Goal: Task Accomplishment & Management: Manage account settings

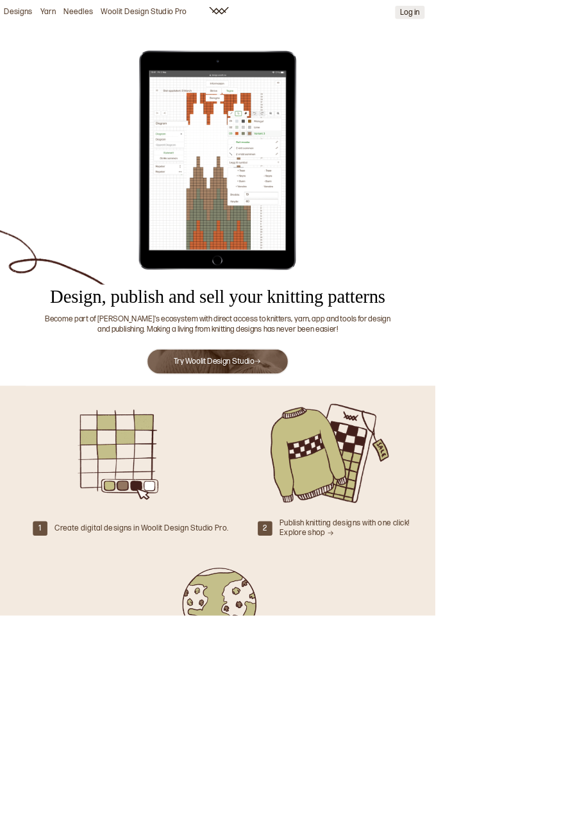
click at [540, 13] on button "Log in" at bounding box center [543, 16] width 39 height 17
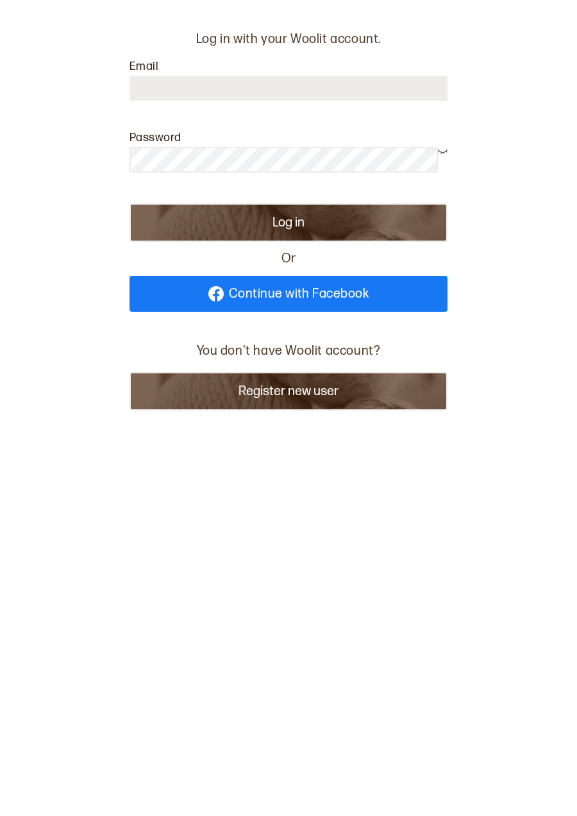
click at [395, 90] on input at bounding box center [289, 88] width 318 height 25
type input "**********"
click at [130, 203] on button "Log in" at bounding box center [289, 222] width 318 height 38
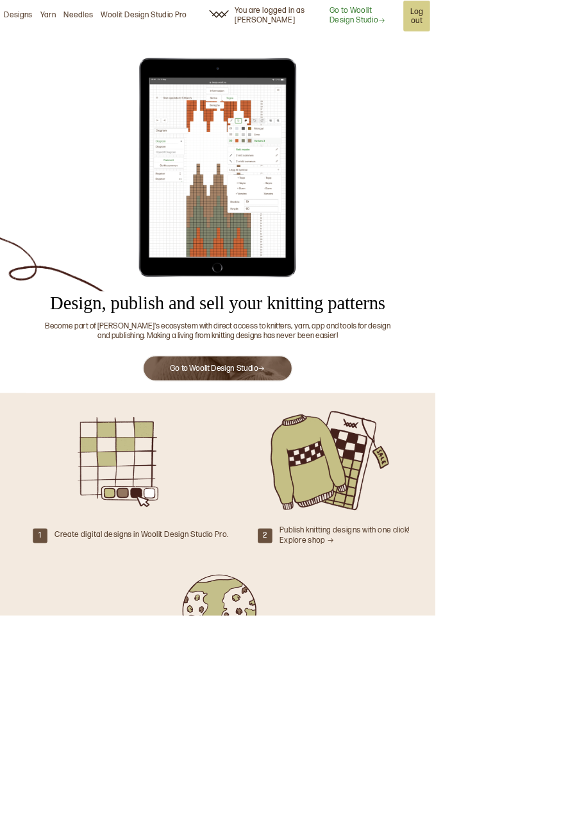
click at [440, 24] on link "Go to Woolit Design Studio" at bounding box center [482, 21] width 90 height 27
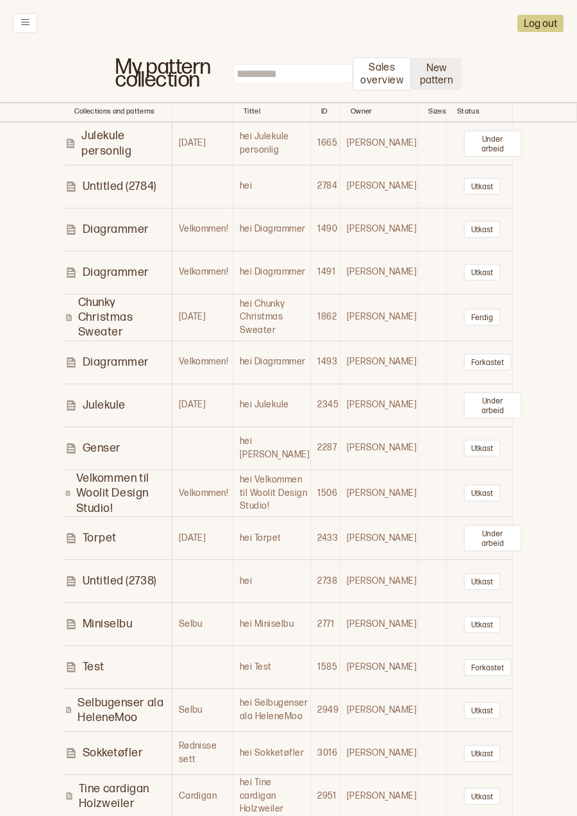
click at [441, 76] on button "New pattern" at bounding box center [436, 74] width 51 height 32
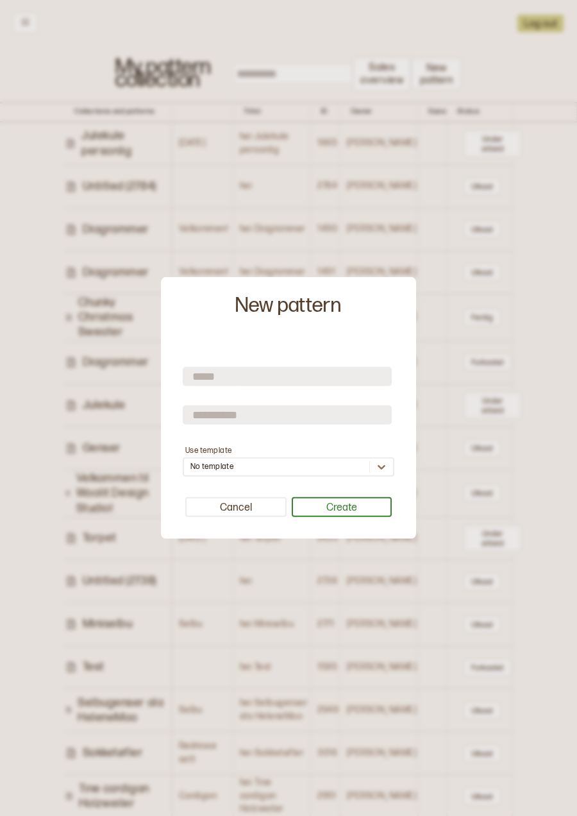
click at [390, 201] on div at bounding box center [288, 408] width 577 height 816
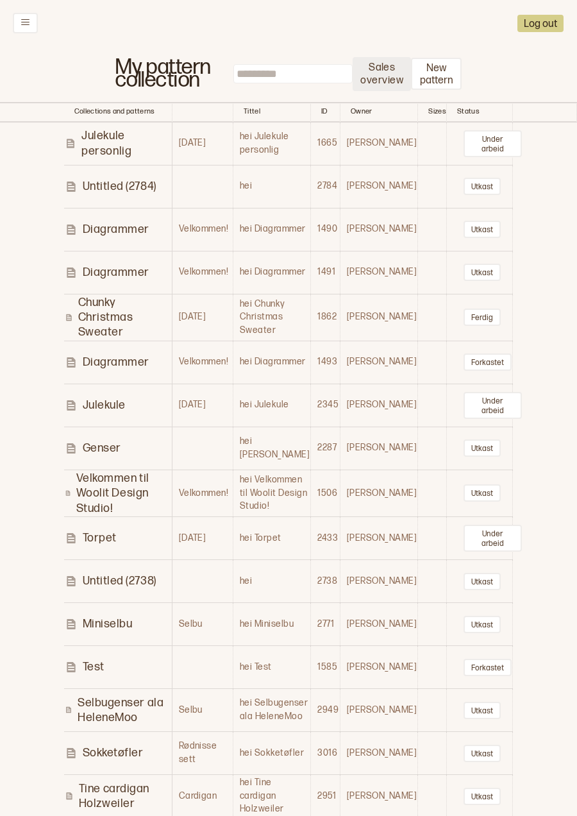
click at [387, 78] on p "Sales overview" at bounding box center [381, 75] width 43 height 27
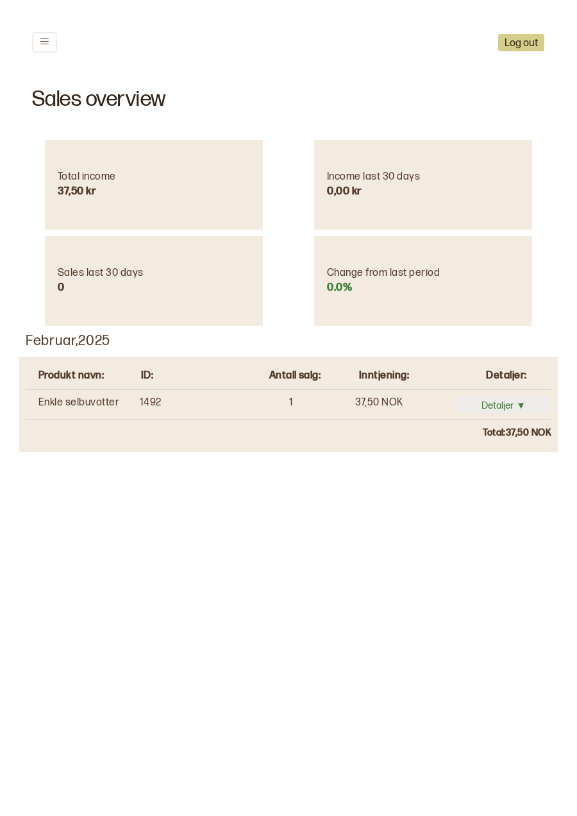
click at [512, 403] on button "Detaljer ▼" at bounding box center [504, 404] width 96 height 17
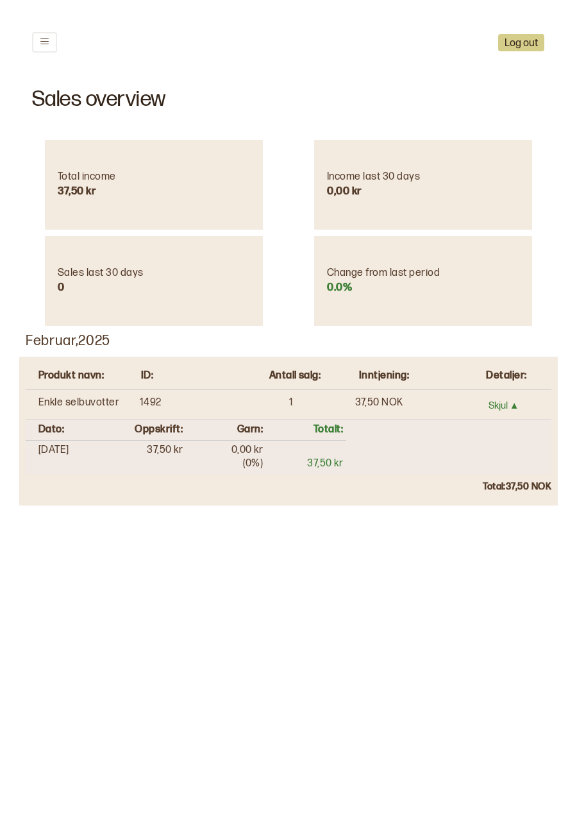
click at [329, 464] on div "37,50 kr" at bounding box center [325, 463] width 36 height 13
click at [505, 403] on button "Skjul ▲" at bounding box center [504, 404] width 96 height 17
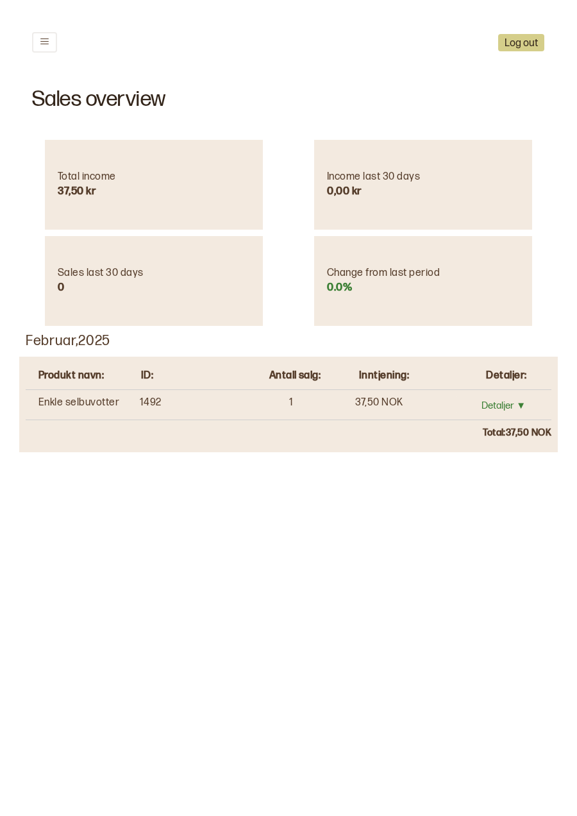
click at [45, 35] on button at bounding box center [44, 42] width 25 height 21
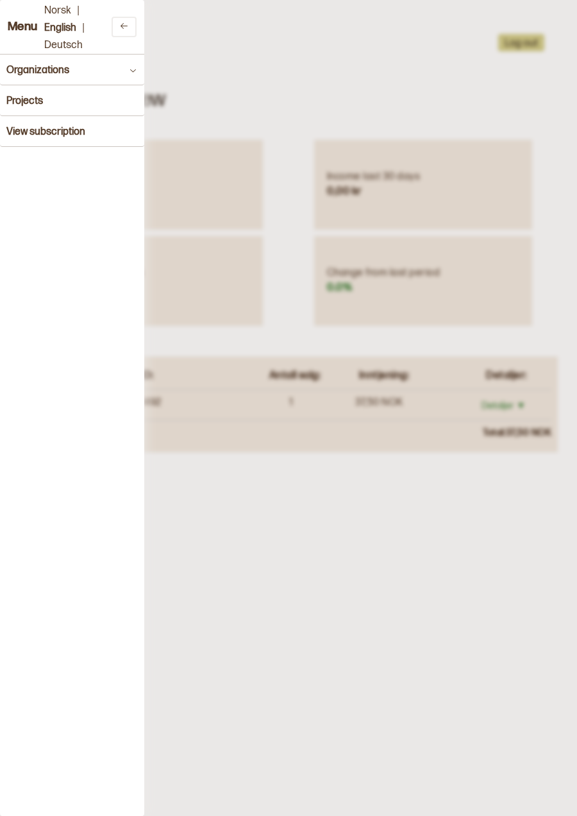
click at [193, 98] on div at bounding box center [288, 408] width 577 height 816
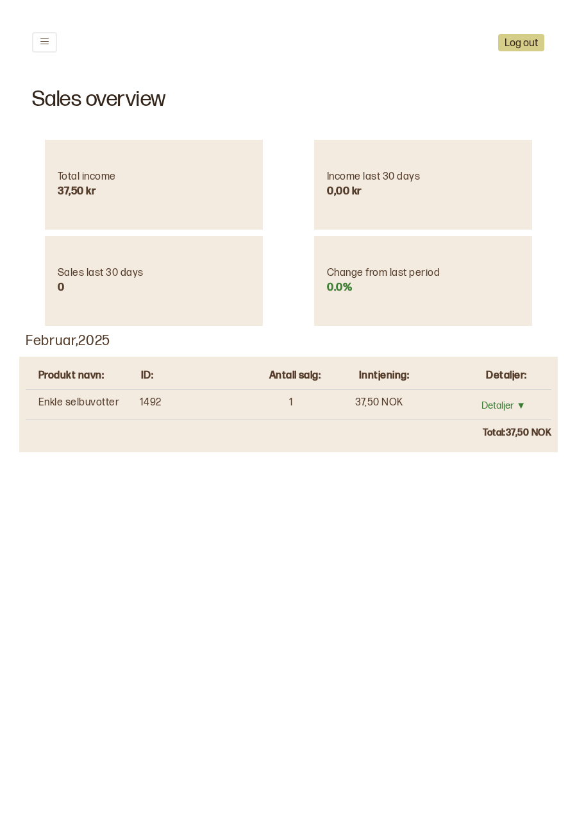
click at [49, 38] on icon at bounding box center [45, 42] width 10 height 10
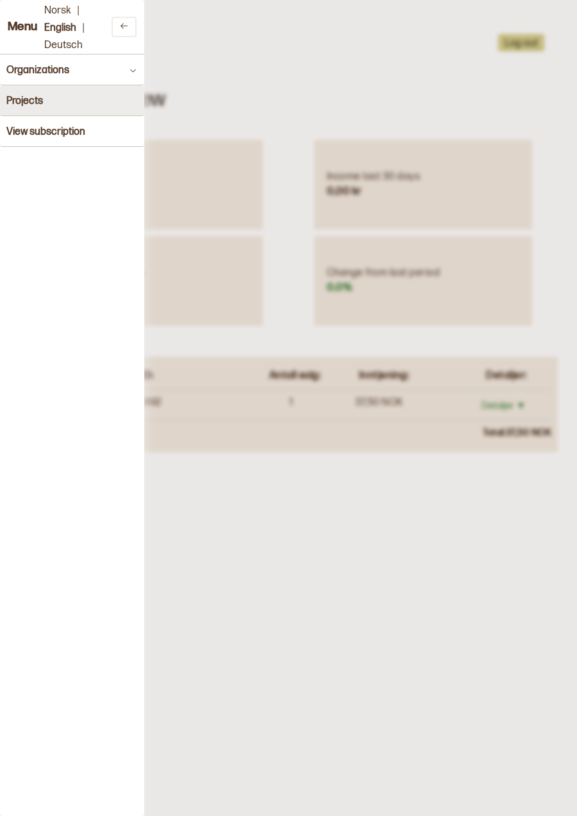
click at [115, 101] on button "Projects" at bounding box center [72, 100] width 144 height 31
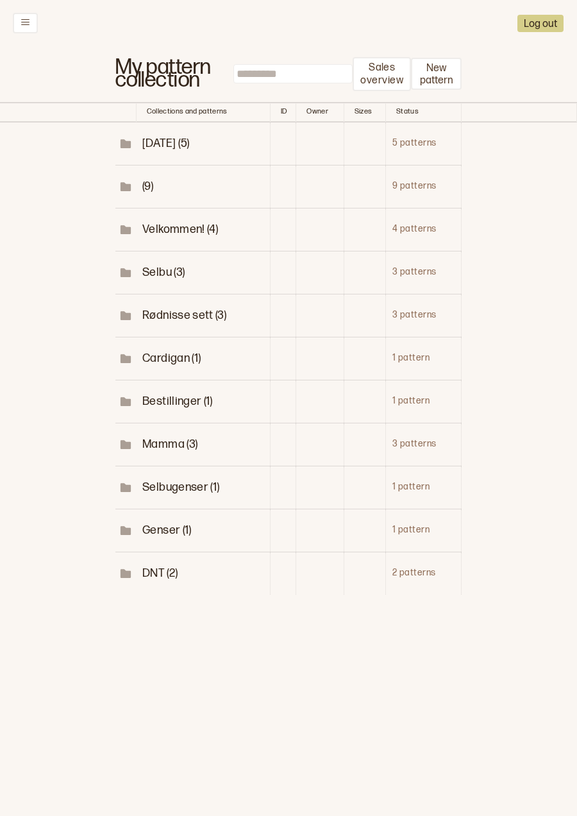
click at [180, 535] on span "Genser (1)" at bounding box center [166, 529] width 49 height 13
